Goal: Task Accomplishment & Management: Use online tool/utility

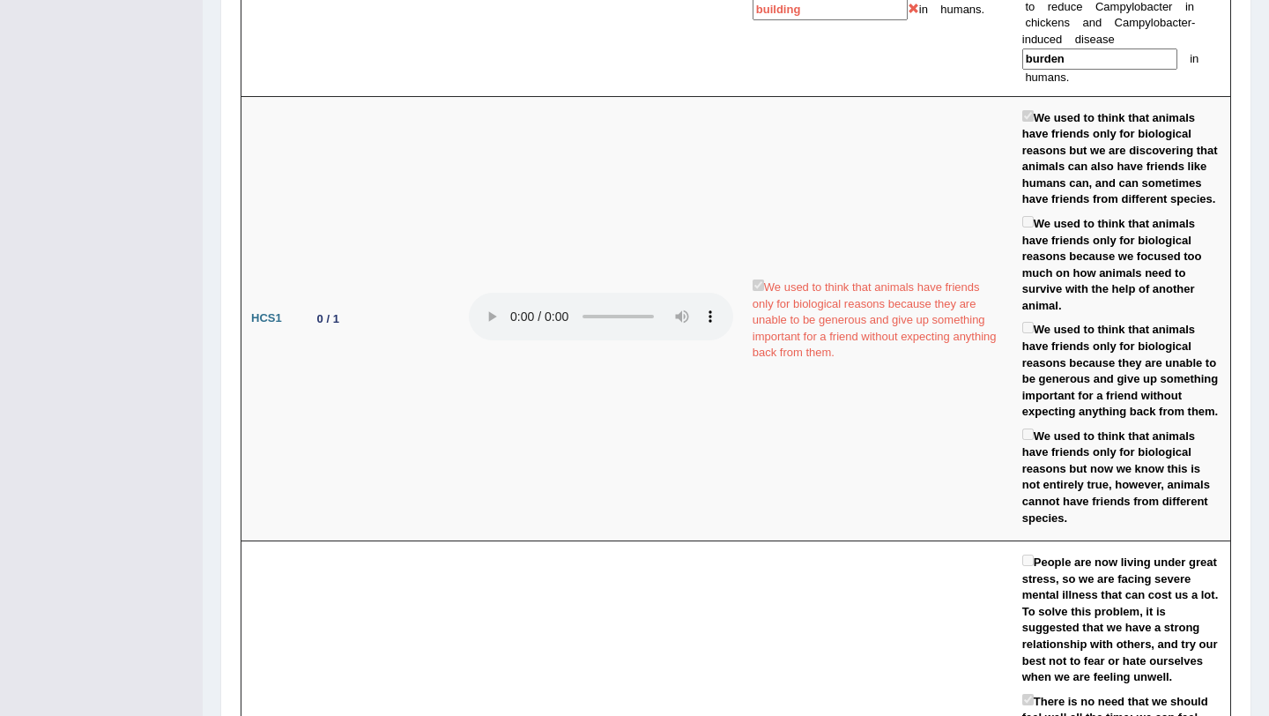
click at [139, 138] on div "Toggle navigation Home Practice Questions Speaking Practice Read Aloud Repeat S…" at bounding box center [634, 297] width 1269 height 5186
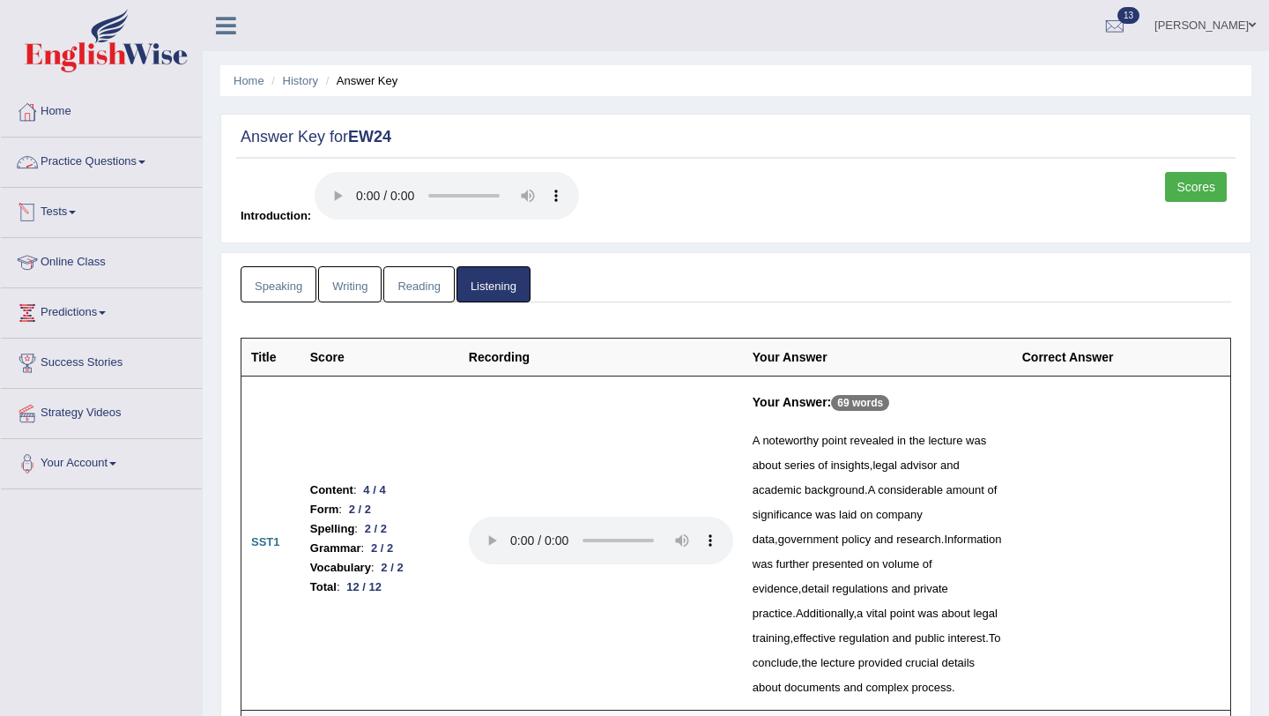
click at [63, 206] on link "Tests" at bounding box center [101, 210] width 201 height 44
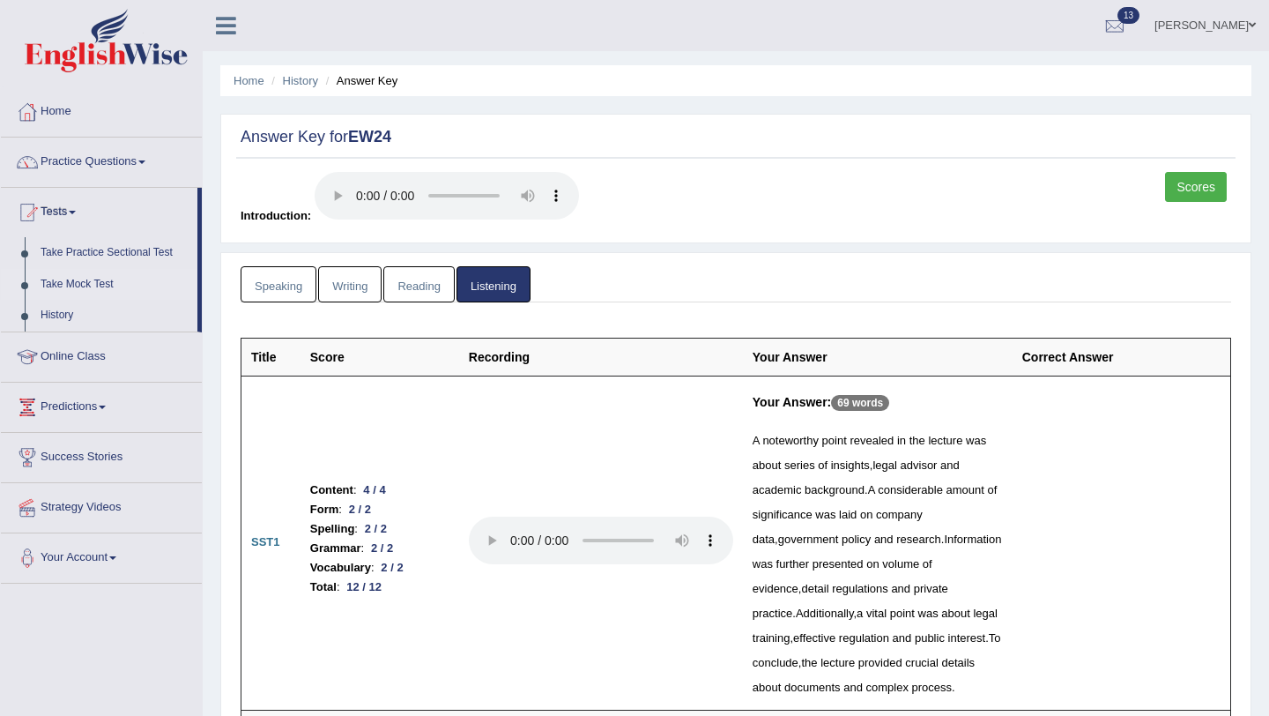
click at [75, 281] on link "Take Mock Test" at bounding box center [115, 285] width 165 height 32
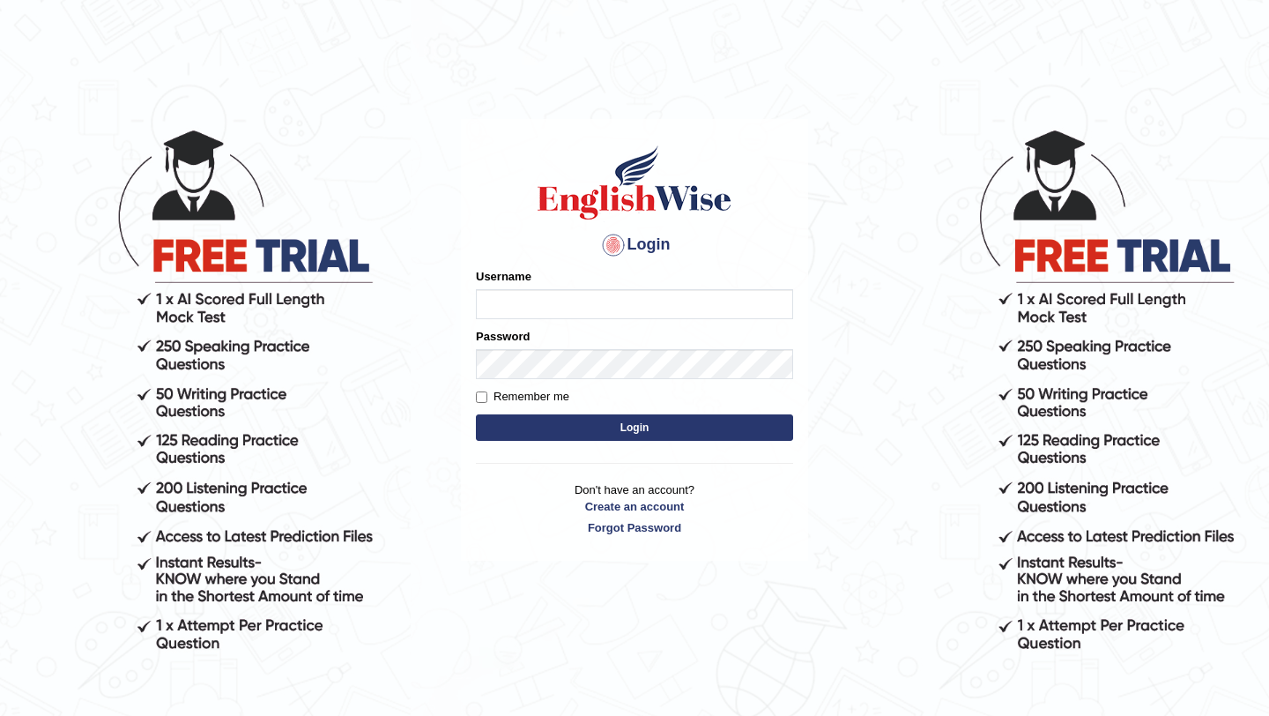
type input "himanshi7"
click at [604, 433] on button "Login" at bounding box center [634, 427] width 317 height 26
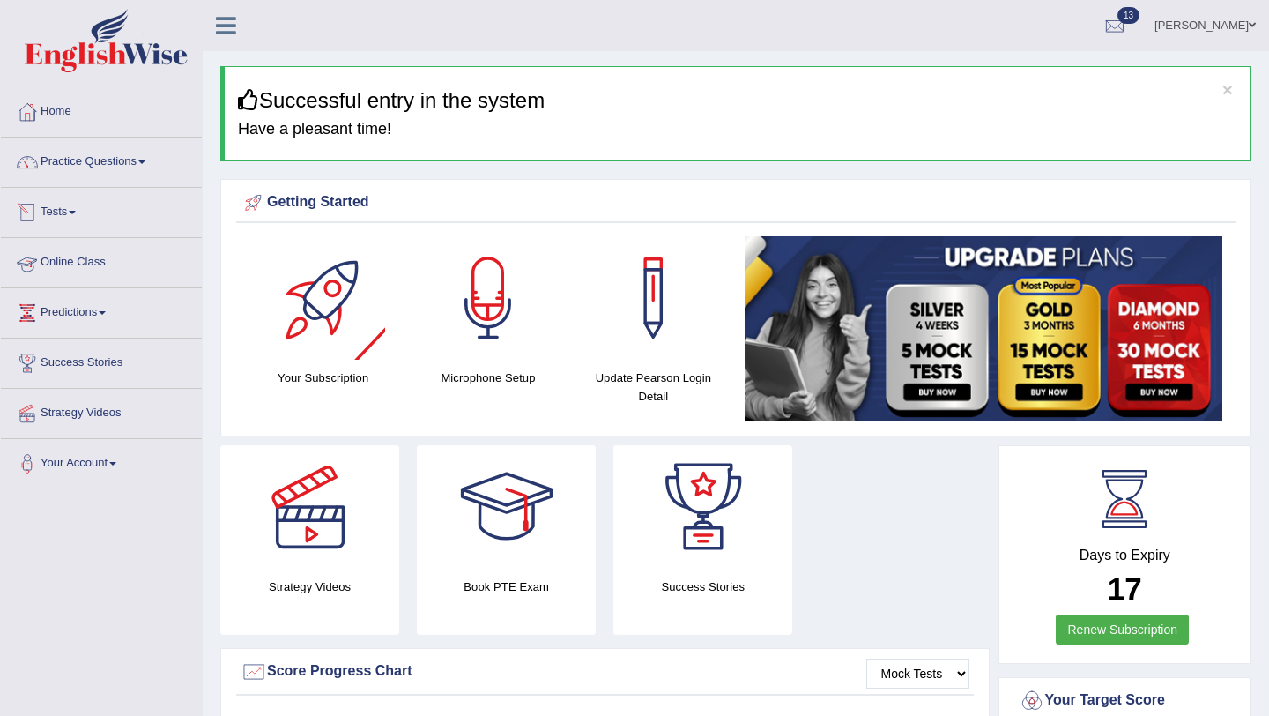
click at [75, 204] on link "Tests" at bounding box center [101, 210] width 201 height 44
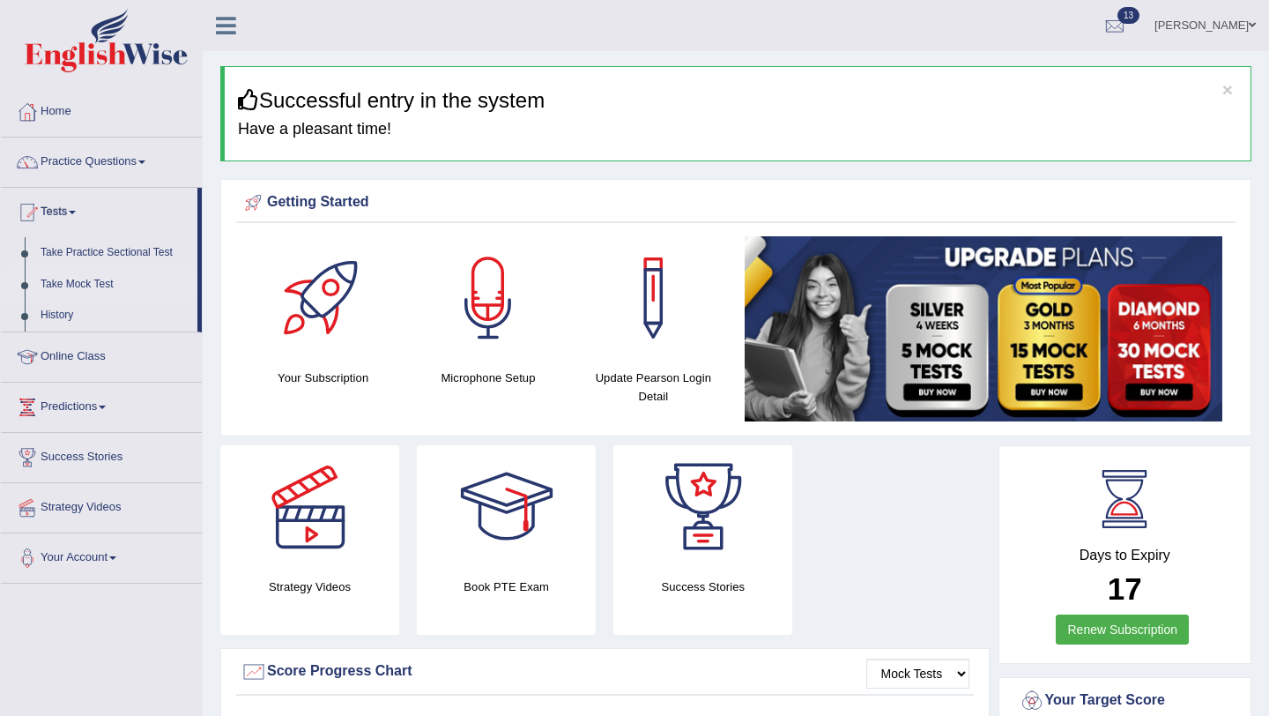
click at [71, 285] on link "Take Mock Test" at bounding box center [115, 285] width 165 height 32
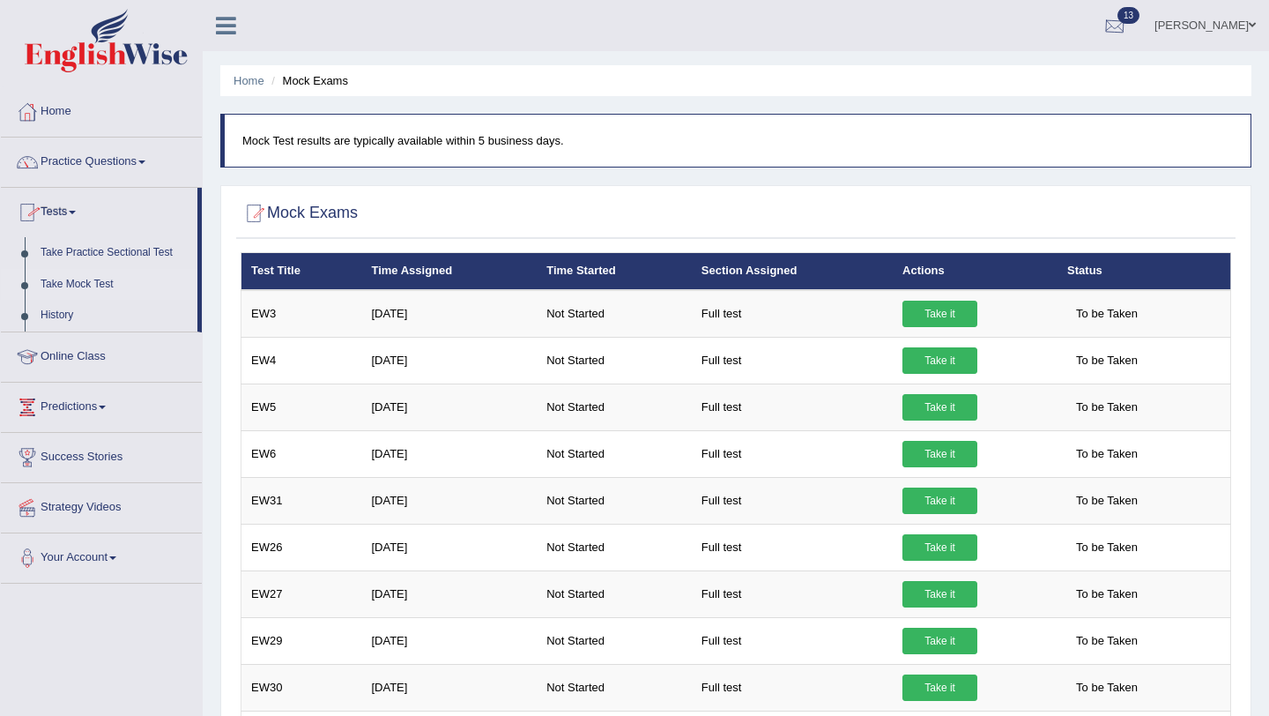
click at [1116, 27] on div at bounding box center [1115, 26] width 26 height 26
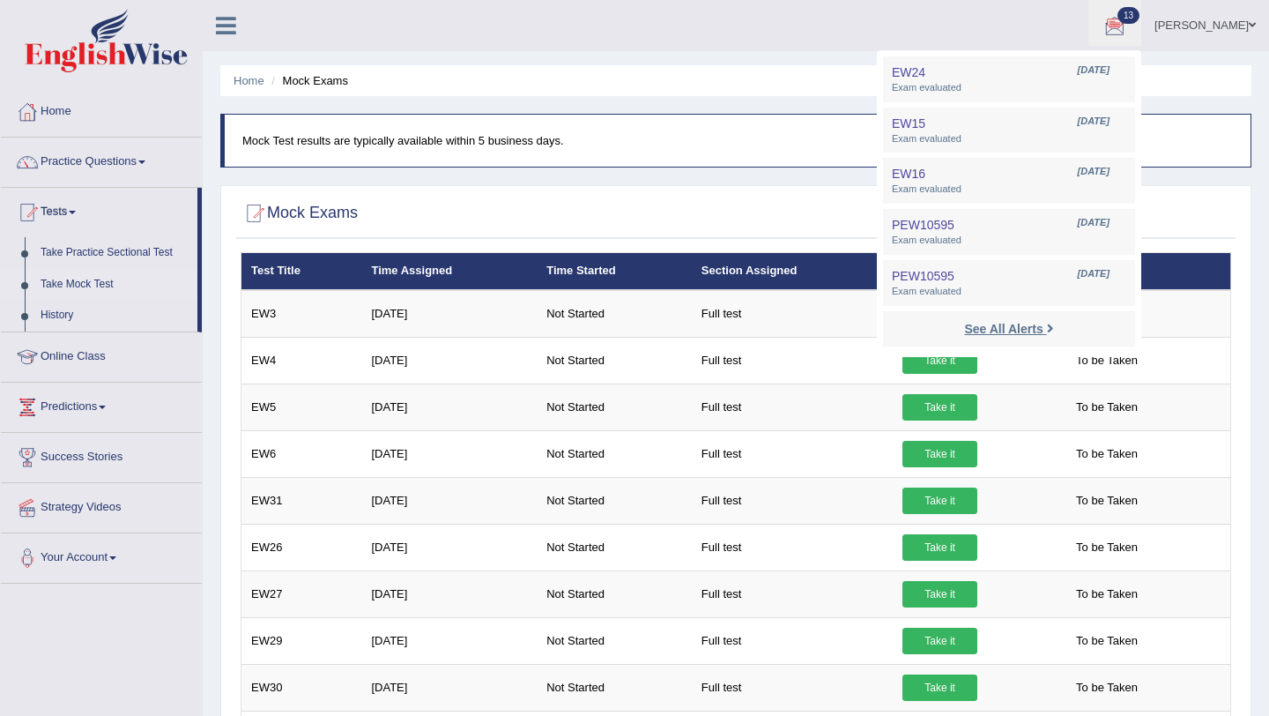
click at [992, 326] on strong "See All Alerts" at bounding box center [1003, 329] width 78 height 14
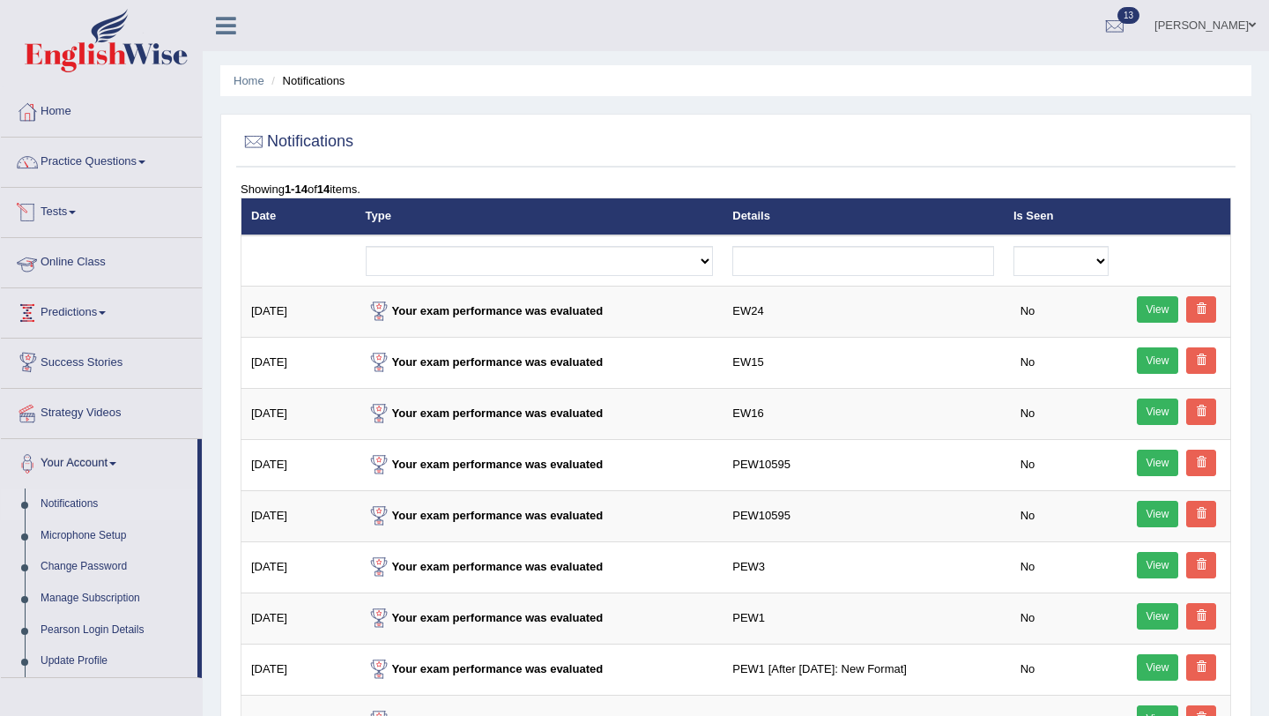
click at [66, 206] on link "Tests" at bounding box center [101, 210] width 201 height 44
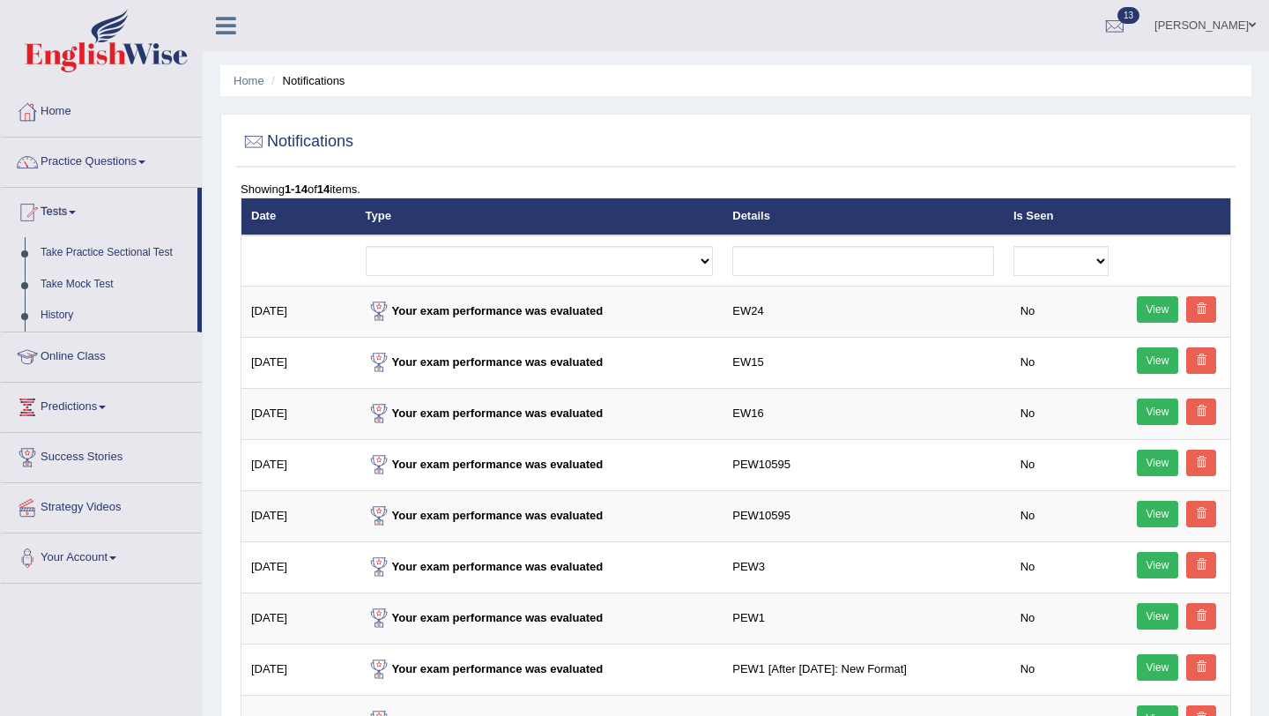
click at [65, 282] on link "Take Mock Test" at bounding box center [115, 285] width 165 height 32
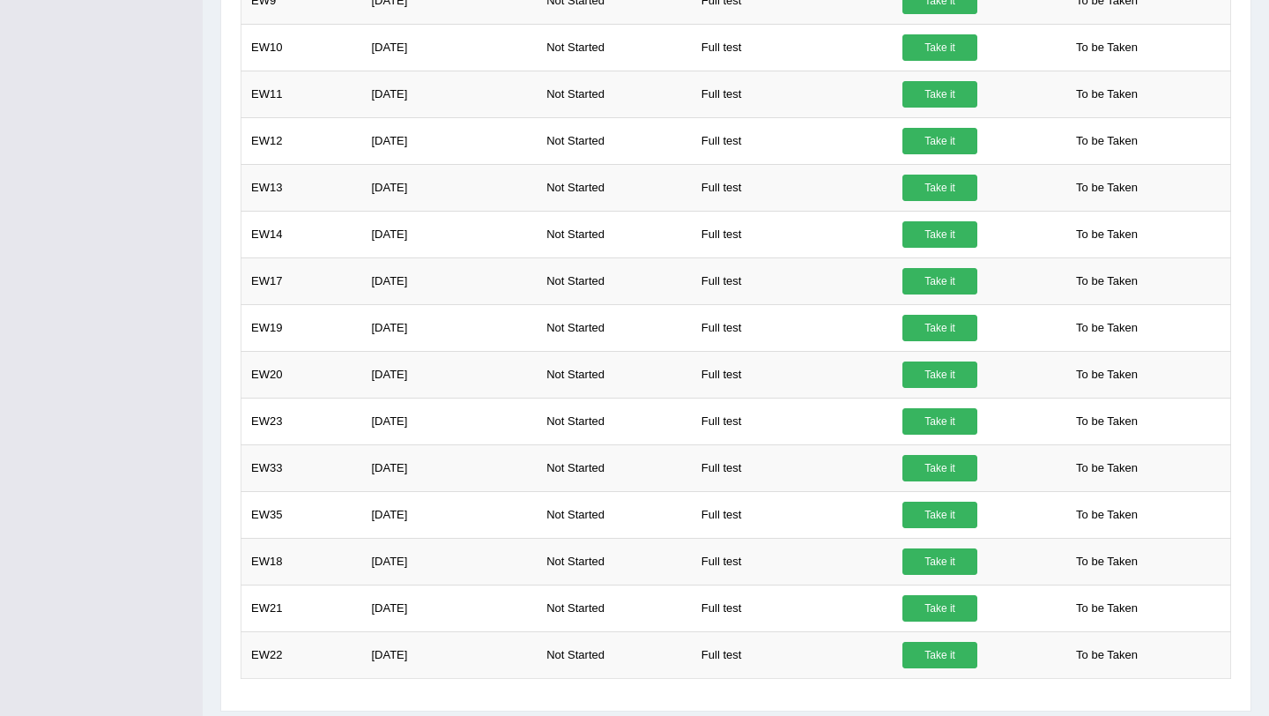
scroll to position [926, 0]
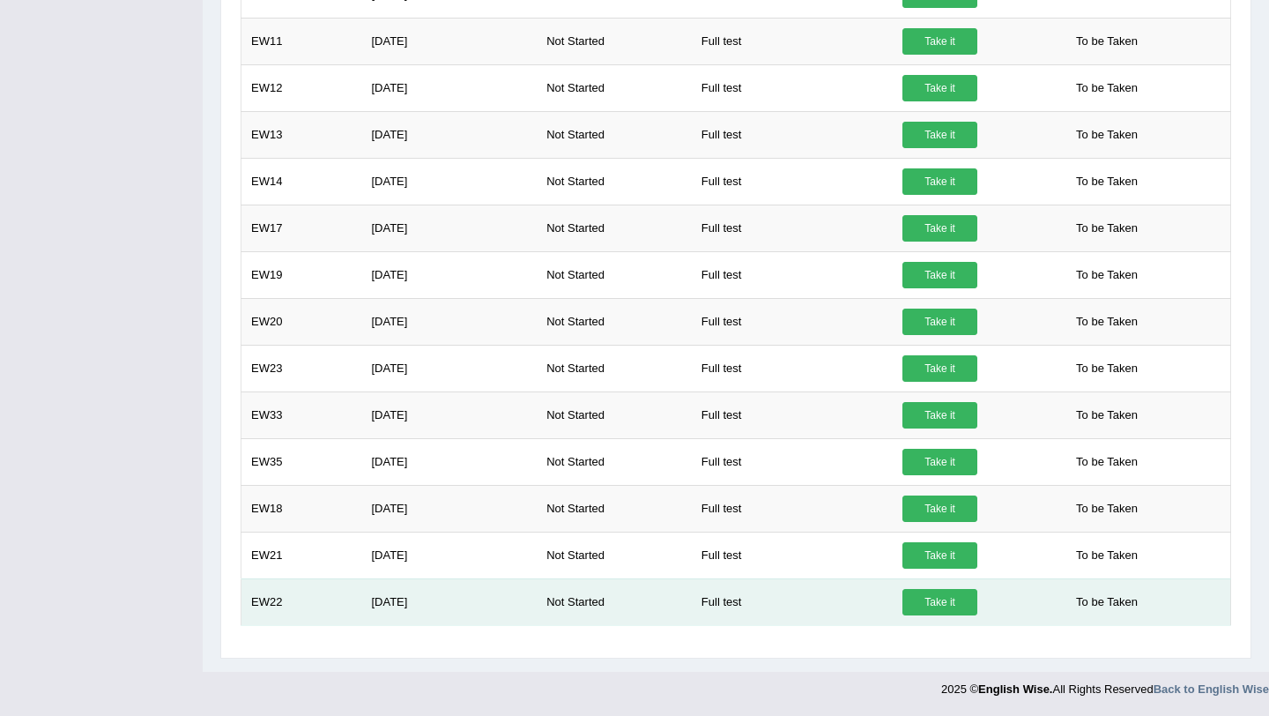
click at [952, 610] on link "Take it" at bounding box center [940, 602] width 75 height 26
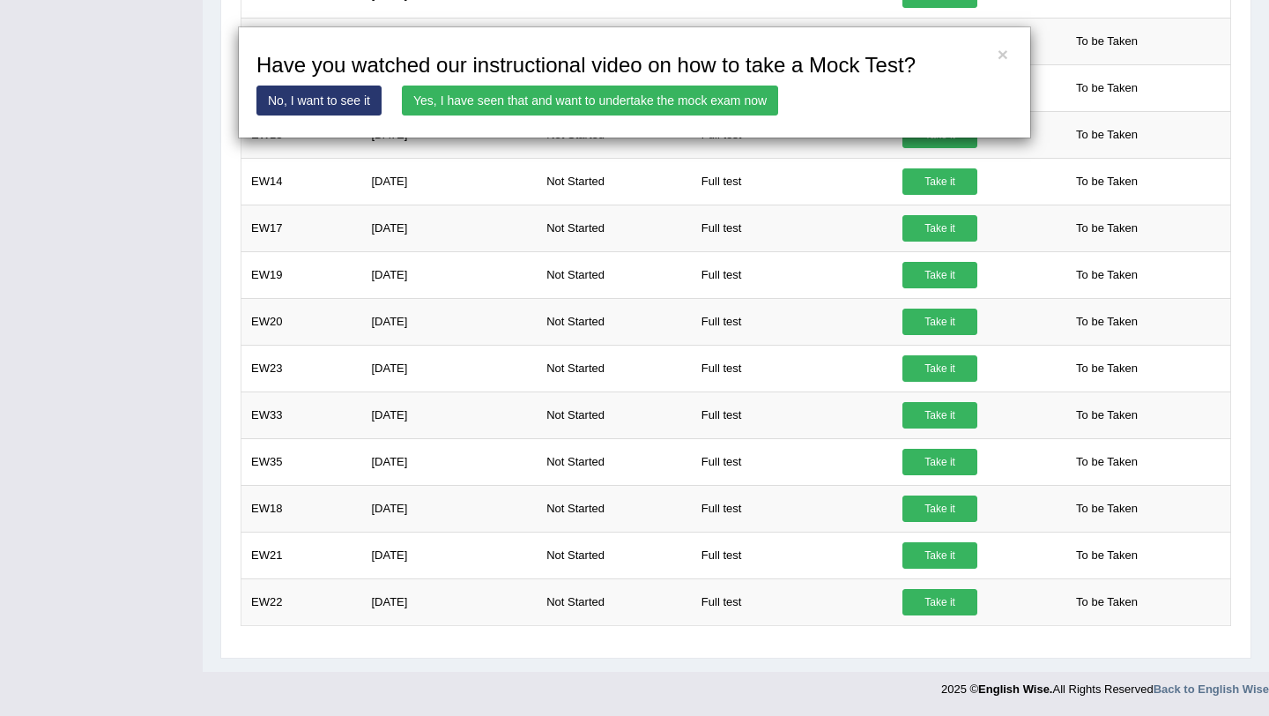
click at [645, 87] on link "Yes, I have seen that and want to undertake the mock exam now" at bounding box center [590, 100] width 376 height 30
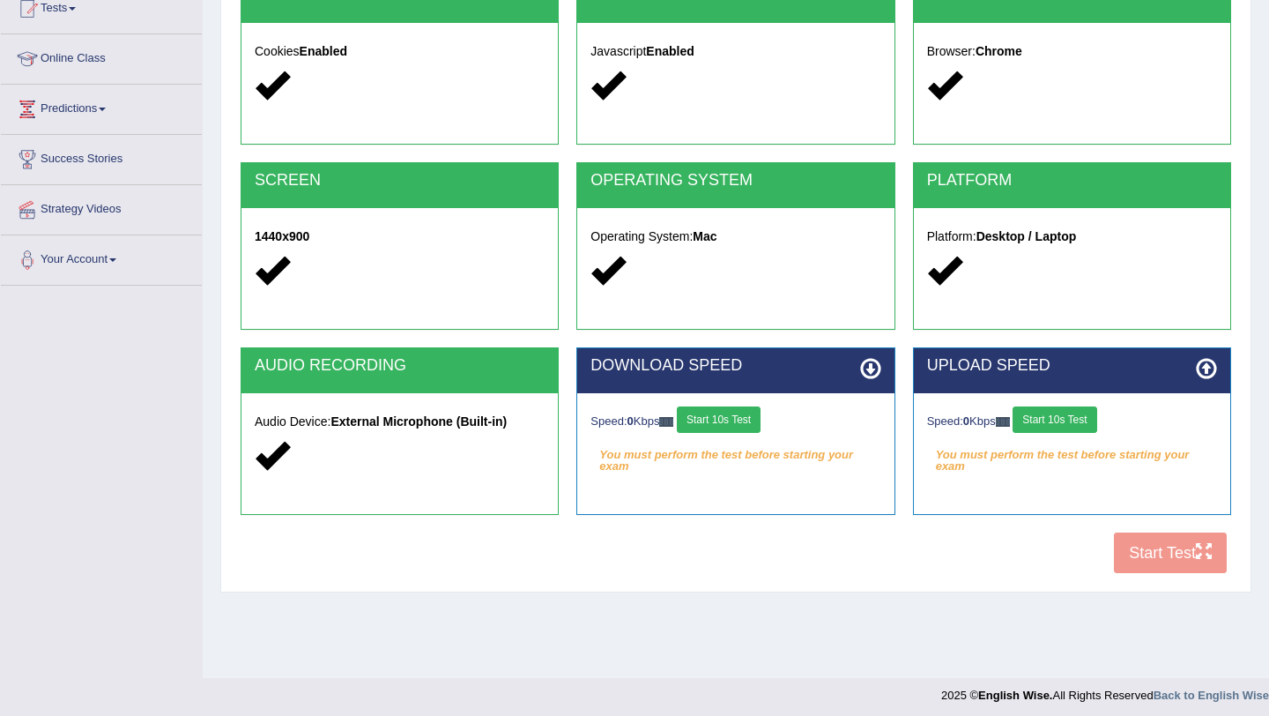
scroll to position [210, 0]
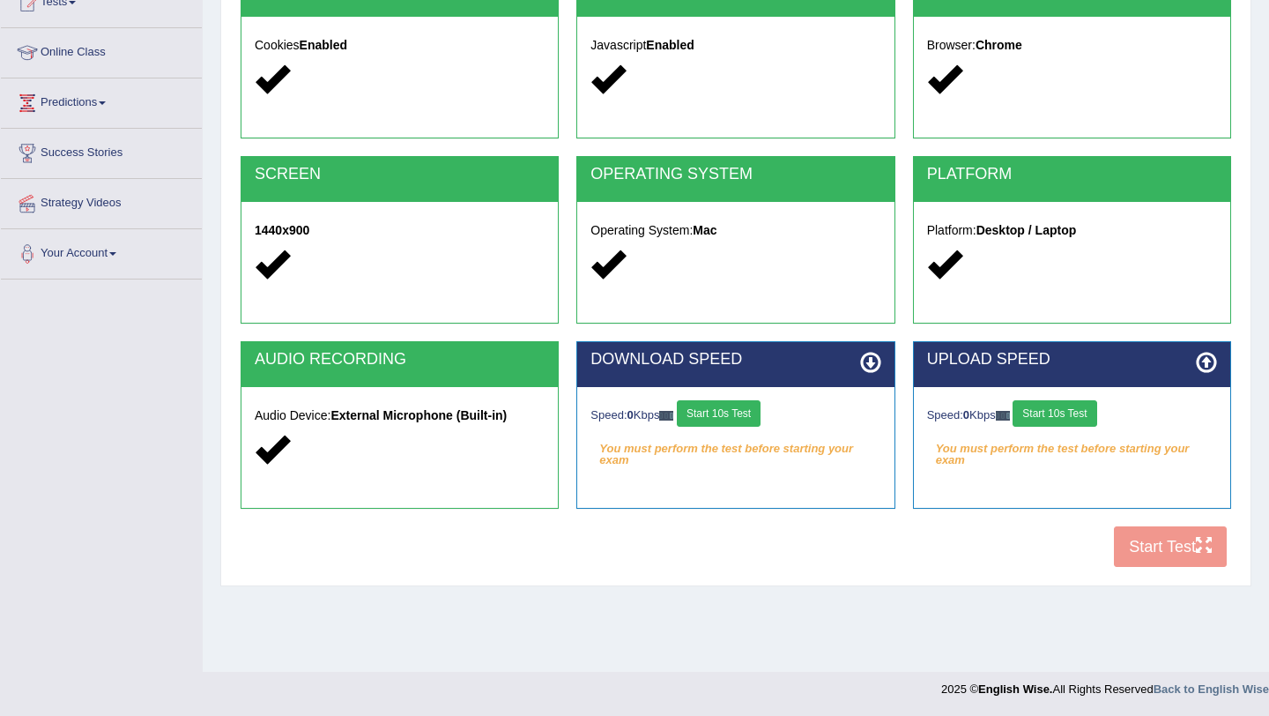
click at [739, 421] on button "Start 10s Test" at bounding box center [719, 413] width 84 height 26
click at [1045, 422] on button "Start 10s Test" at bounding box center [1055, 413] width 84 height 26
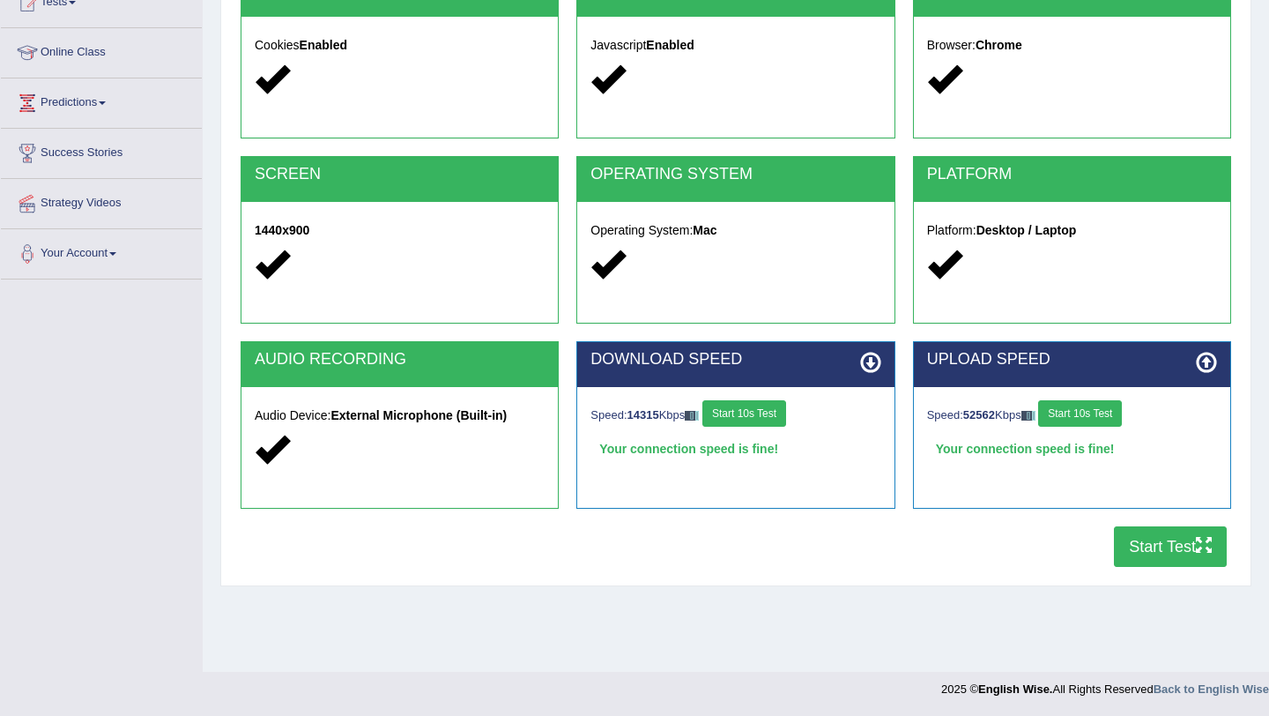
click at [1151, 545] on button "Start Test" at bounding box center [1170, 546] width 113 height 41
